Goal: Task Accomplishment & Management: Manage account settings

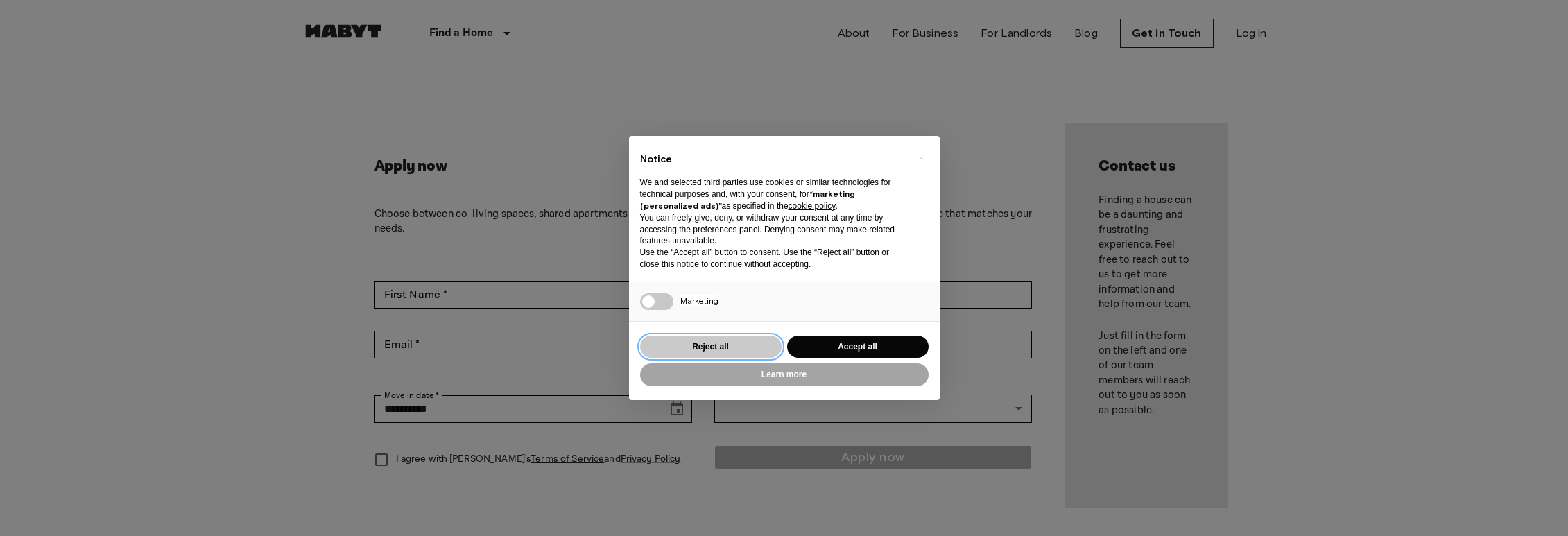
click at [743, 343] on button "Reject all" at bounding box center [711, 347] width 142 height 23
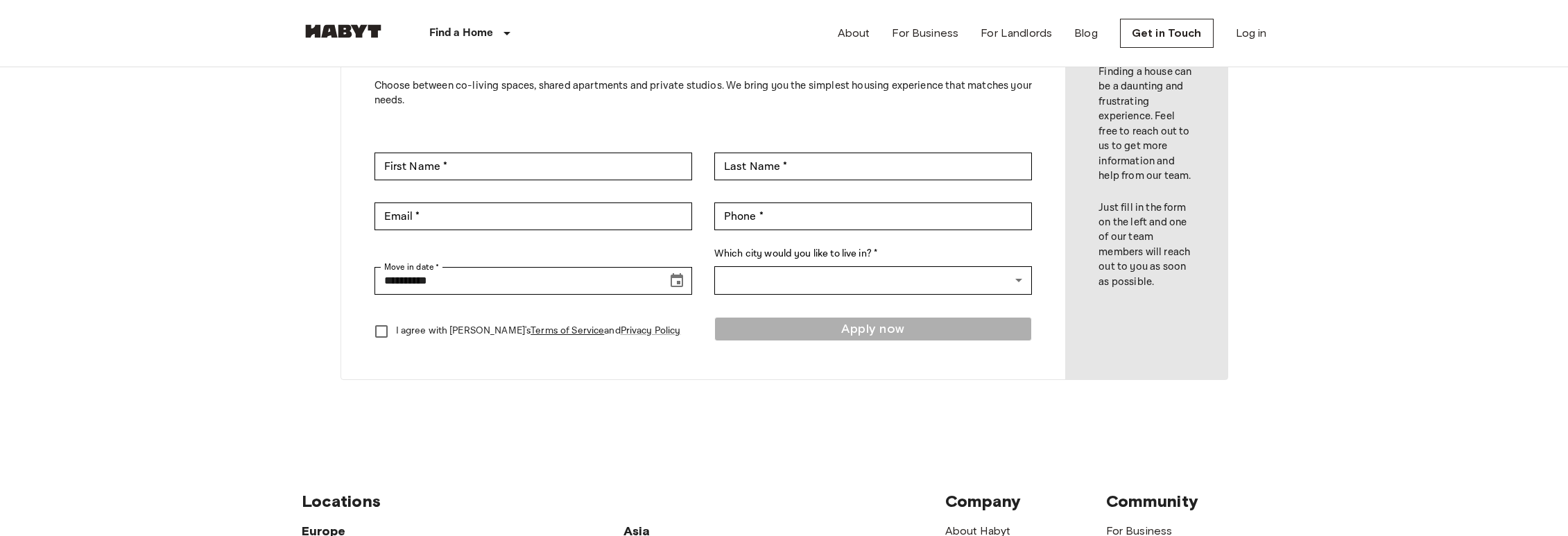
scroll to position [125, 0]
click at [1265, 37] on link "Log in" at bounding box center [1252, 33] width 31 height 16
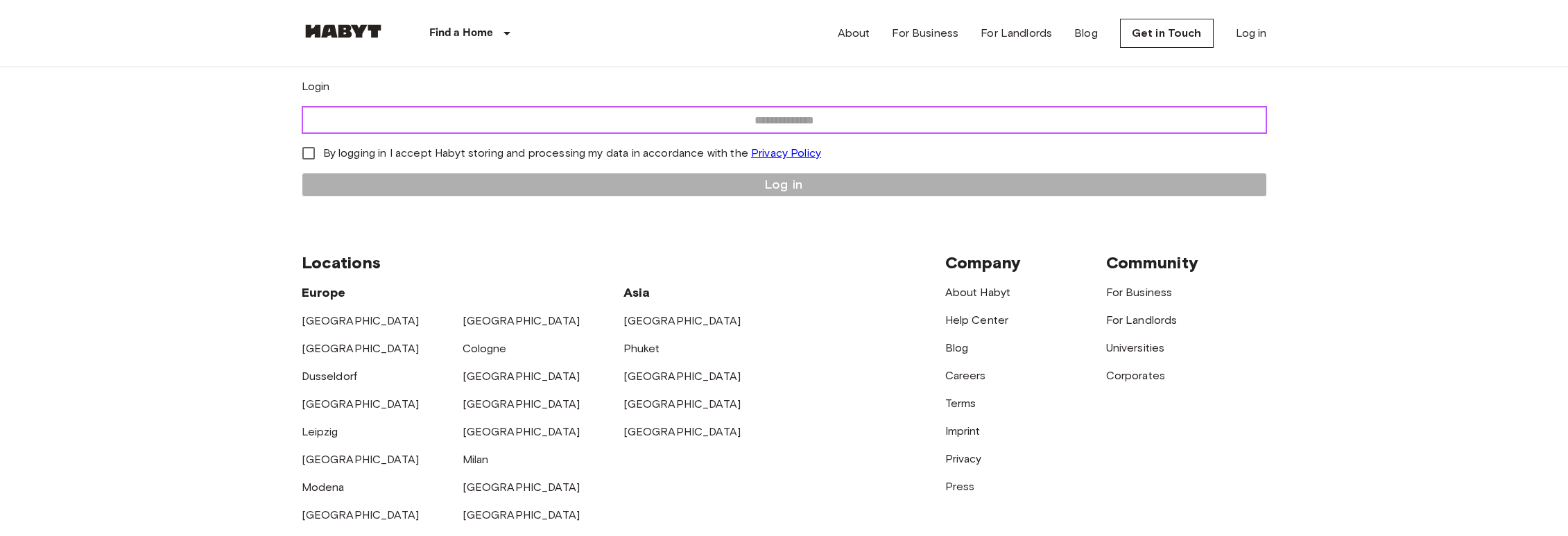
click at [762, 134] on input "email" at bounding box center [784, 119] width 966 height 28
type input "**********"
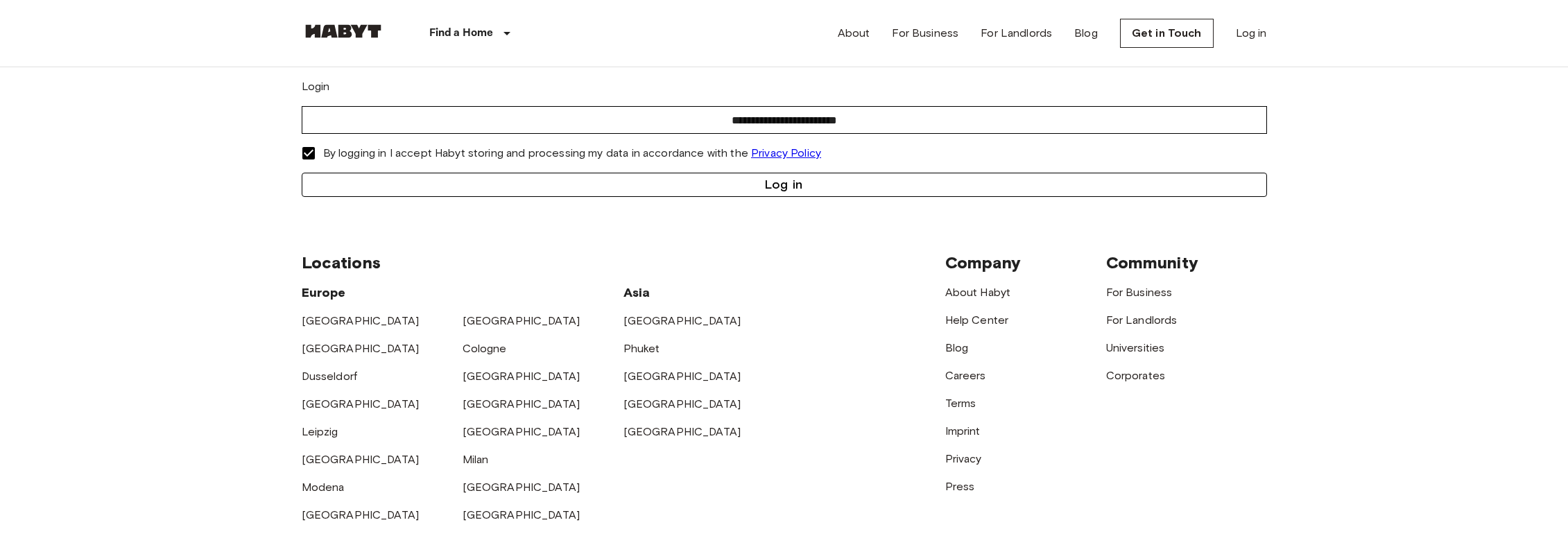
click at [783, 197] on button "Log in" at bounding box center [784, 184] width 966 height 25
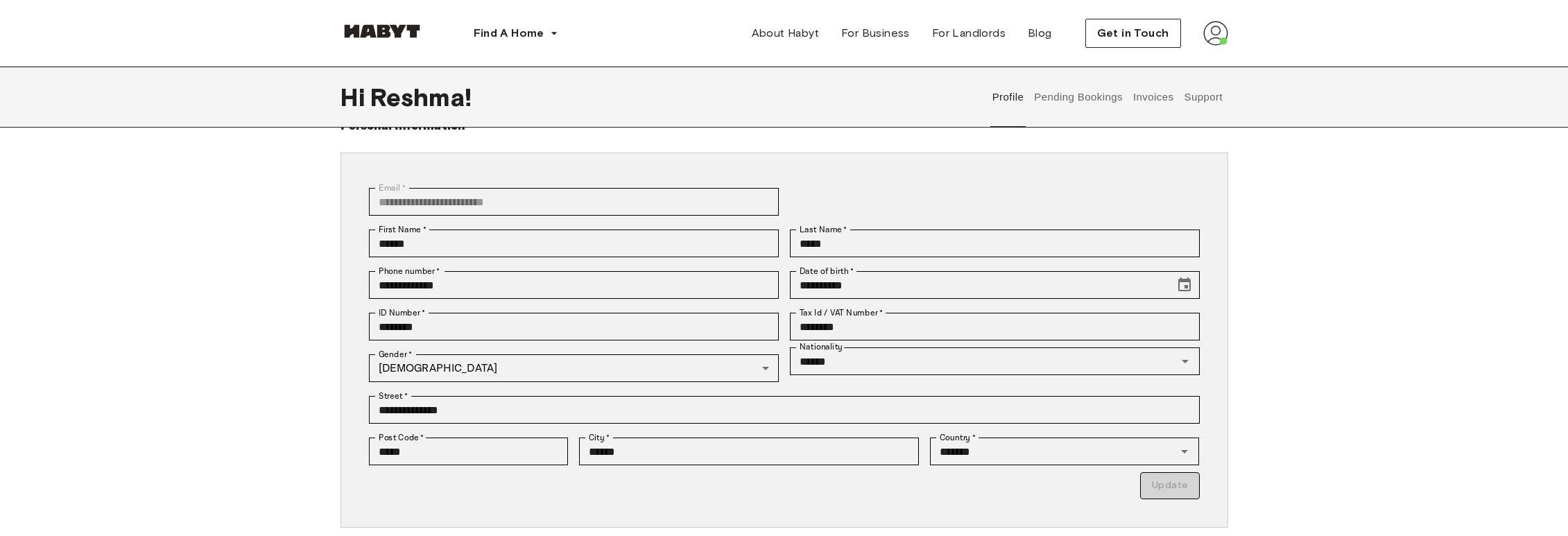
scroll to position [63, 0]
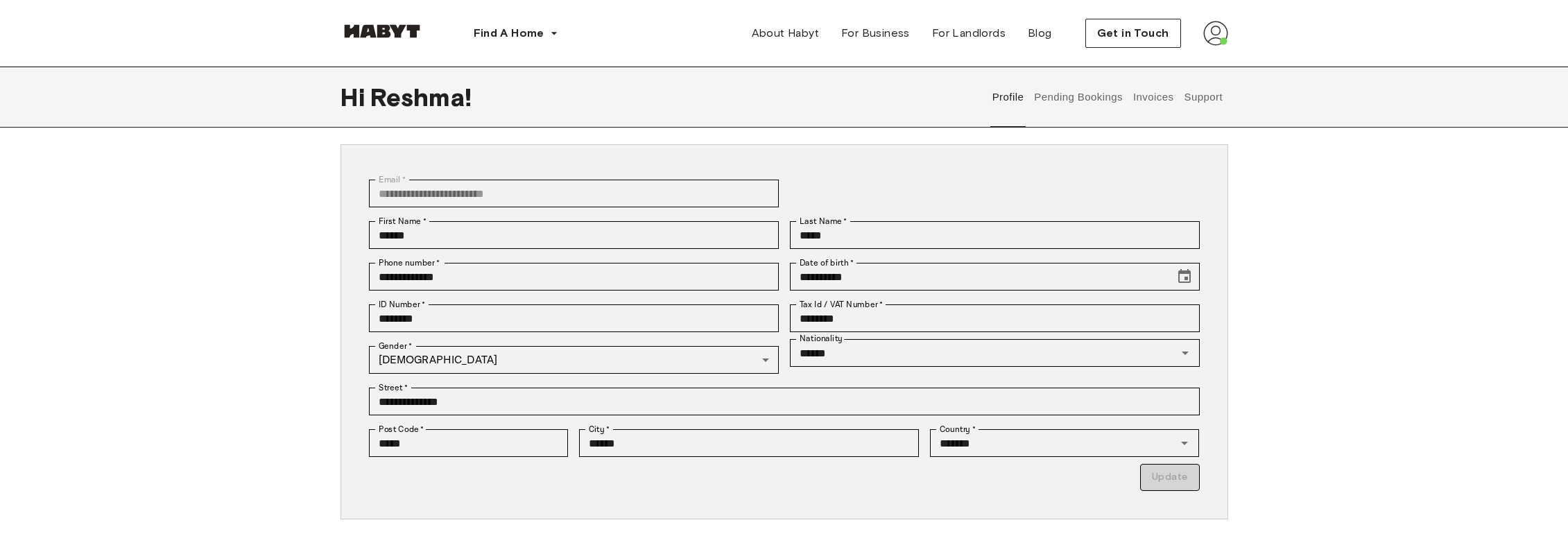
click at [1104, 92] on button "Pending Bookings" at bounding box center [1079, 97] width 93 height 61
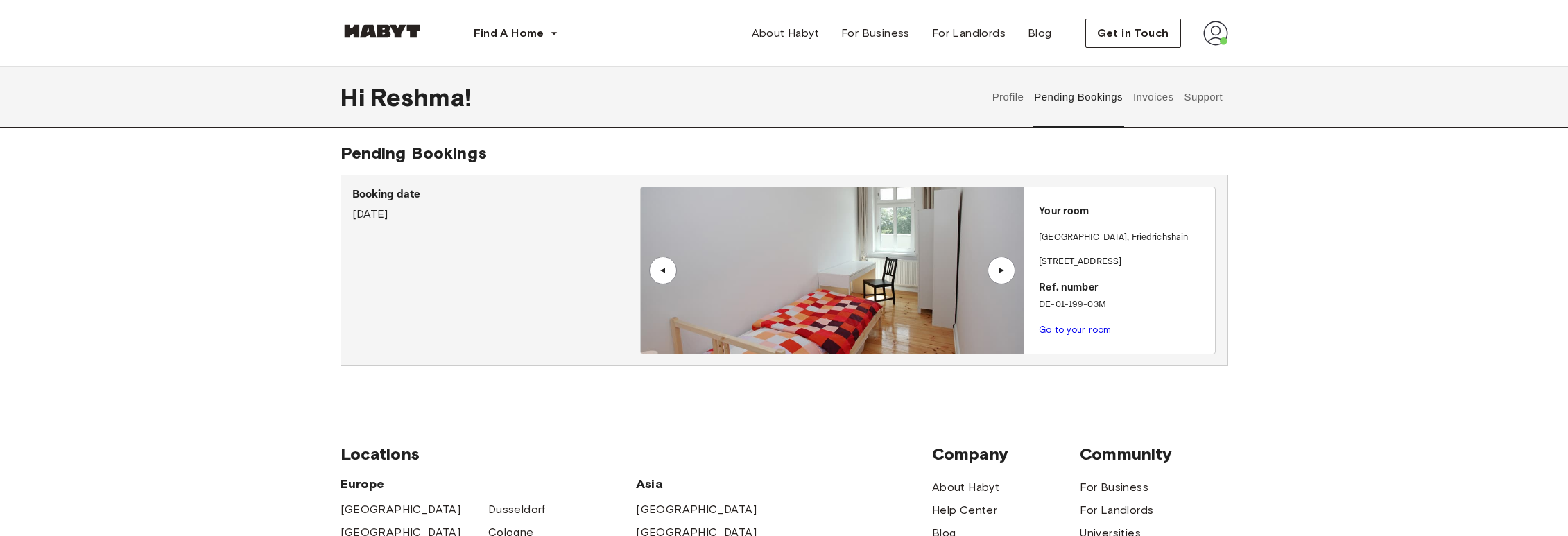
scroll to position [5, 0]
click at [1143, 92] on button "Invoices" at bounding box center [1153, 97] width 44 height 61
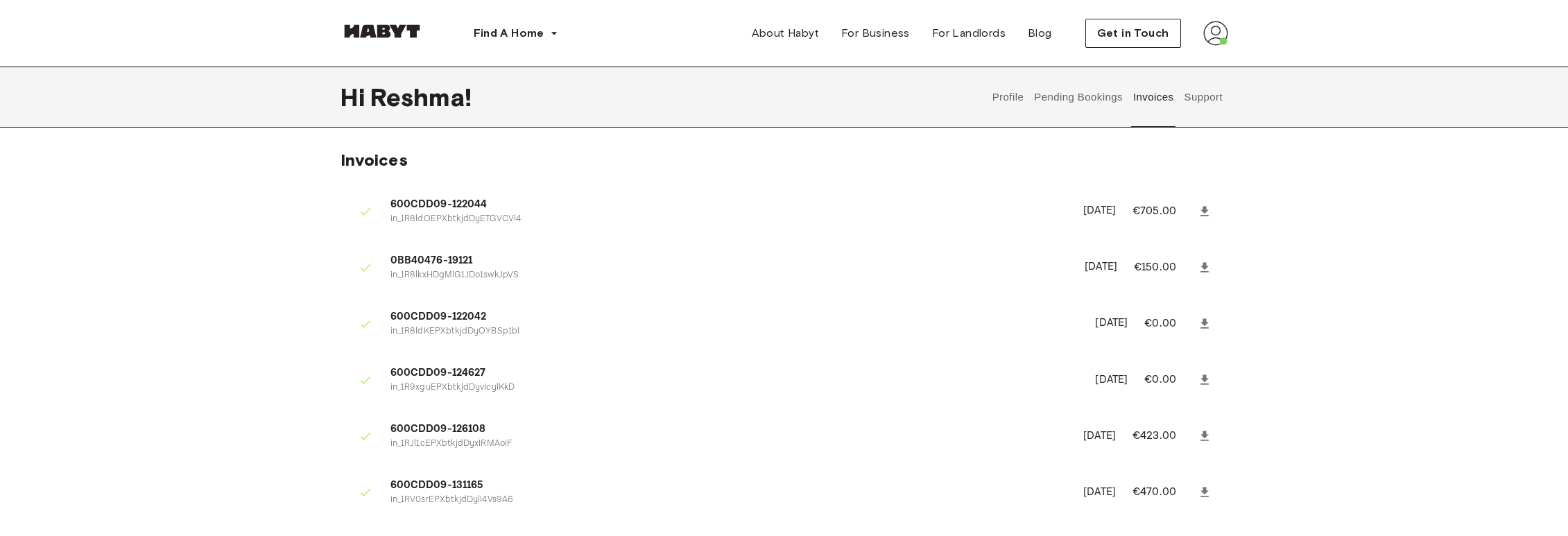
click at [1212, 99] on button "Support" at bounding box center [1204, 97] width 43 height 61
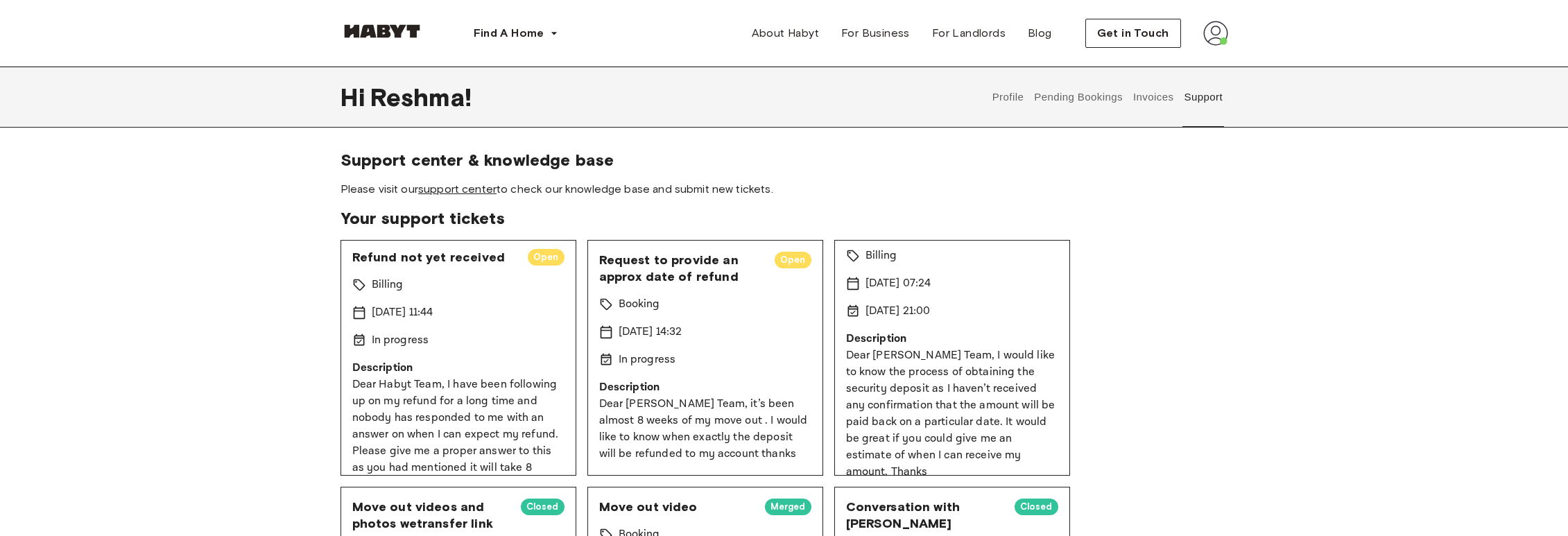
scroll to position [5, 0]
click at [463, 187] on link "support center" at bounding box center [457, 189] width 78 height 13
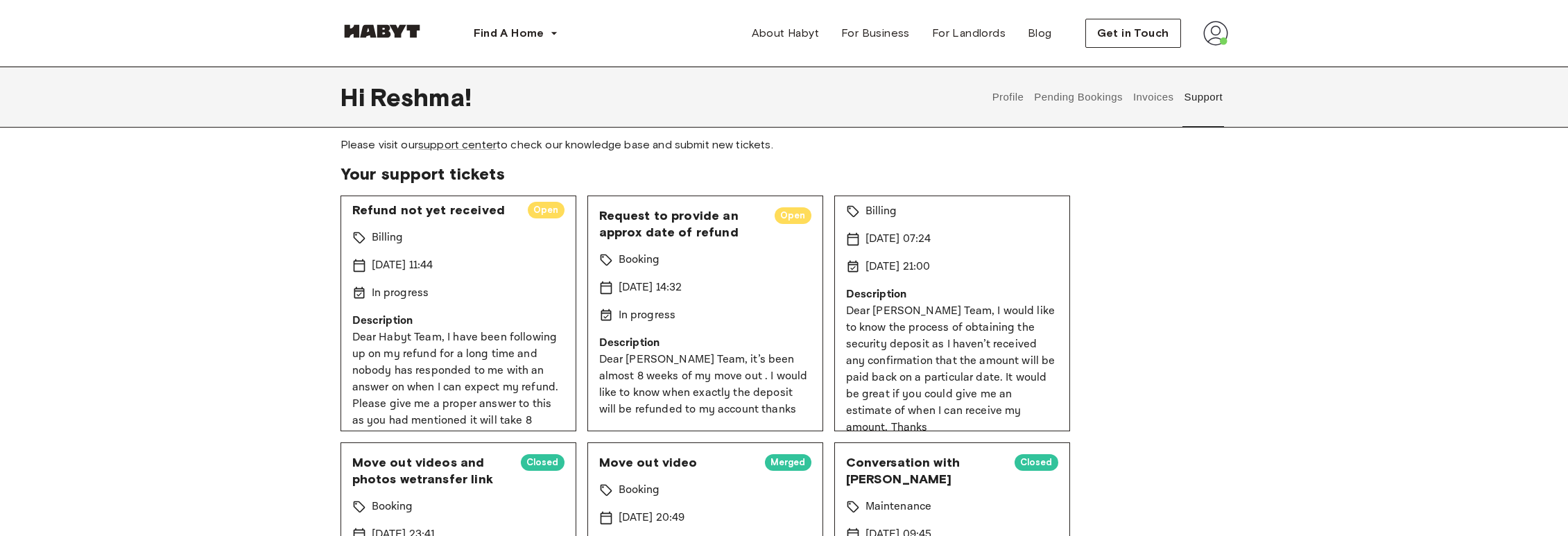
scroll to position [46, 0]
